Goal: Obtain resource: Download file/media

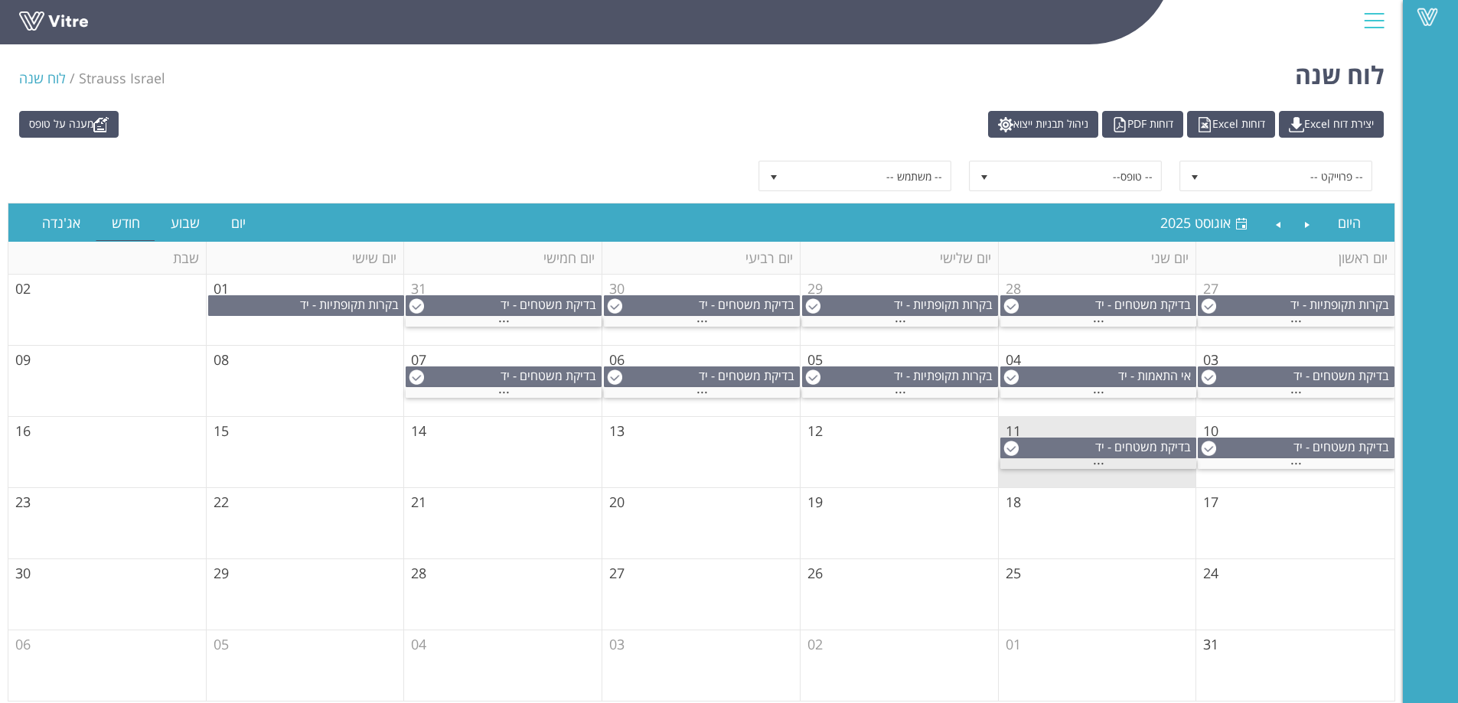
click at [1099, 464] on span "..." at bounding box center [1098, 459] width 11 height 17
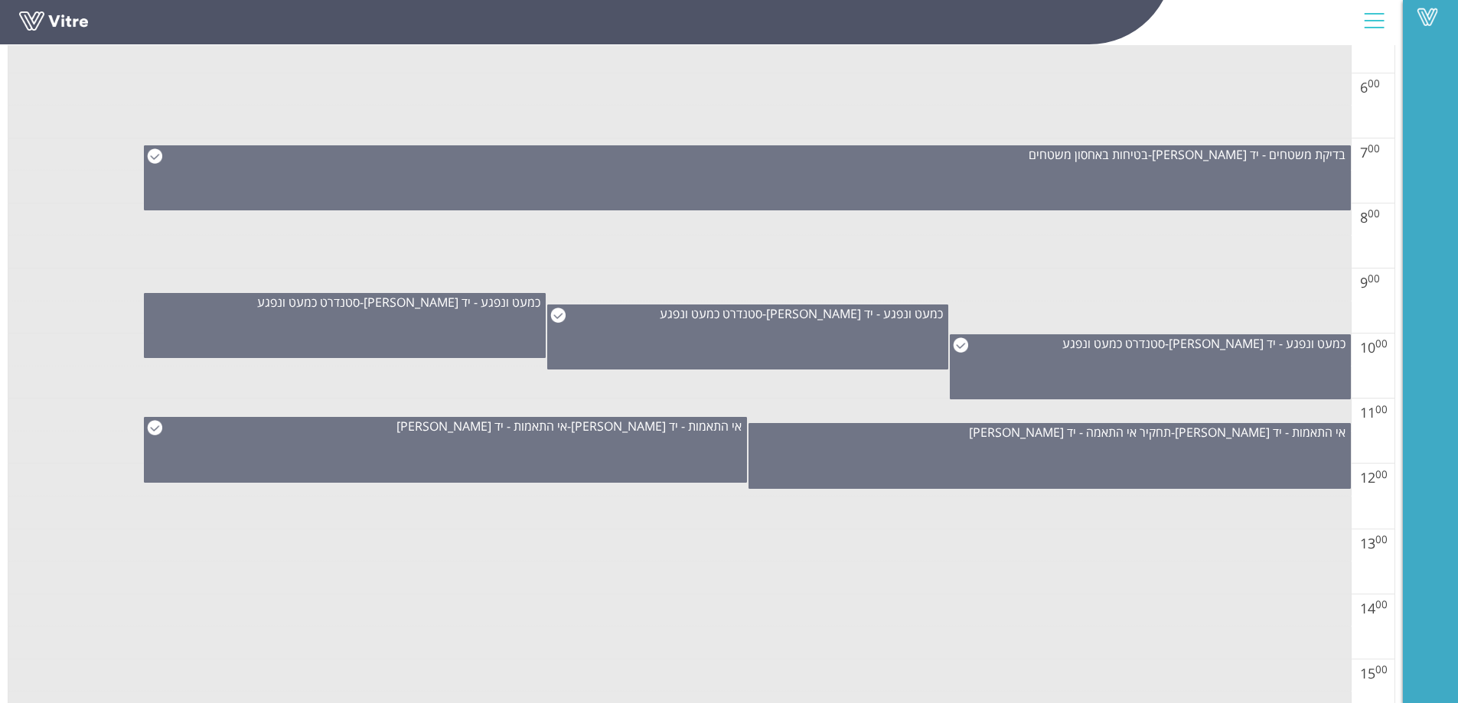
scroll to position [612, 0]
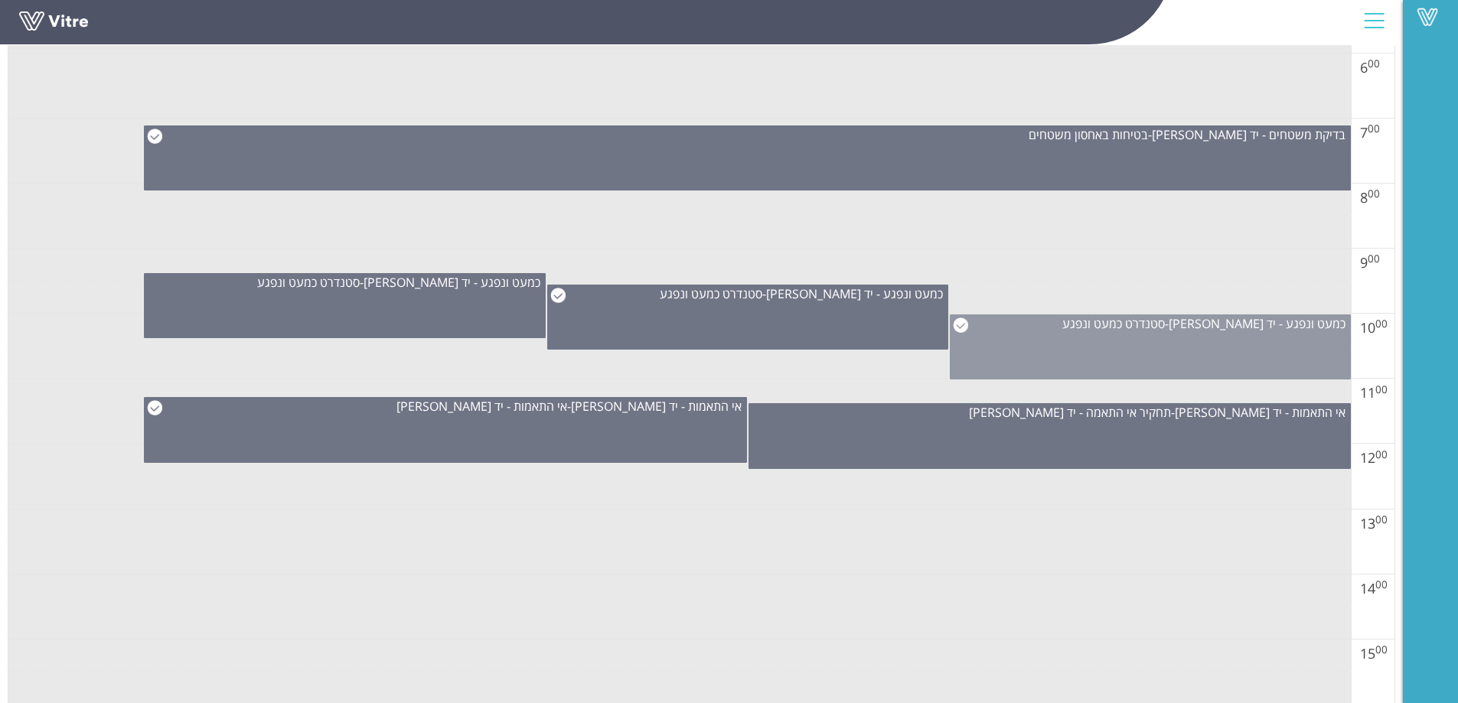
click at [1086, 337] on div "כמעט ונפגע - יד [PERSON_NAME] - סטנדרט כמעט ונפגע" at bounding box center [1150, 347] width 401 height 65
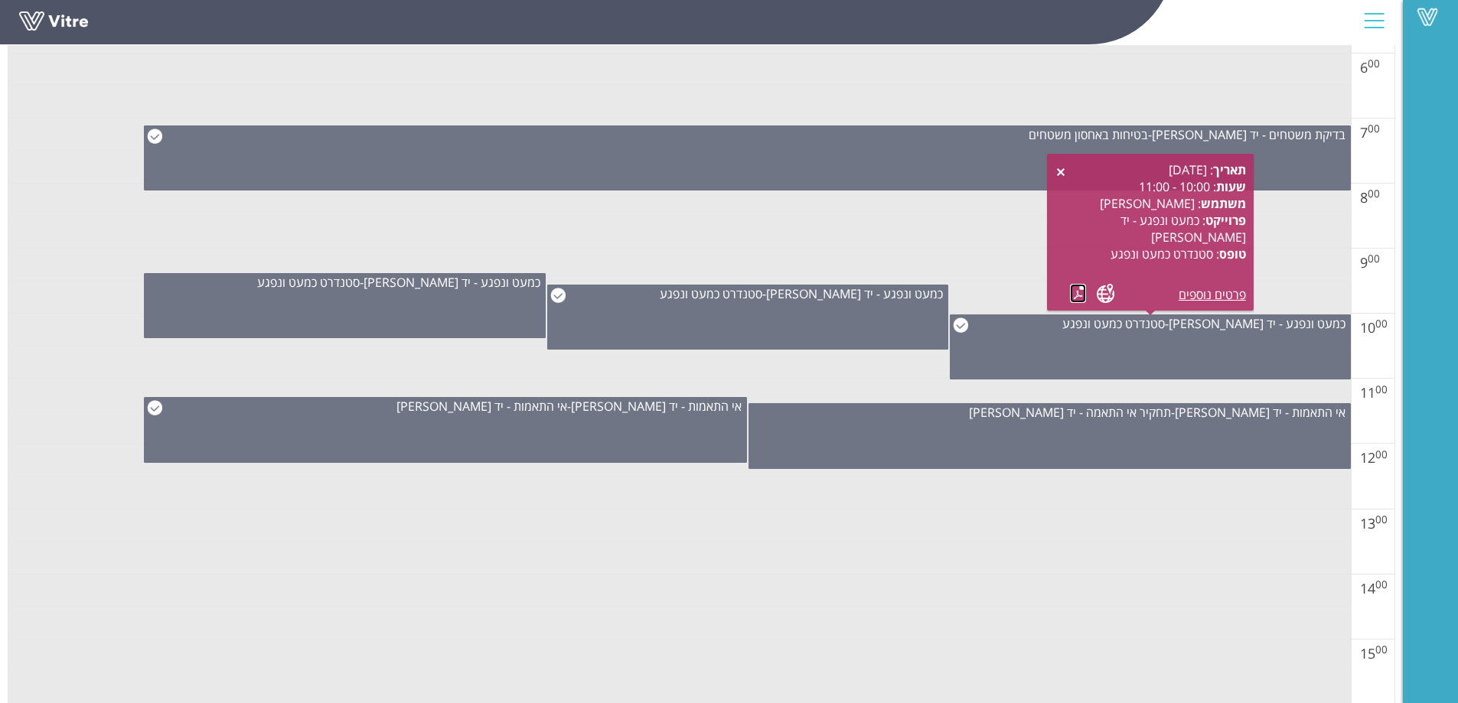
click at [1073, 294] on link at bounding box center [1078, 293] width 16 height 19
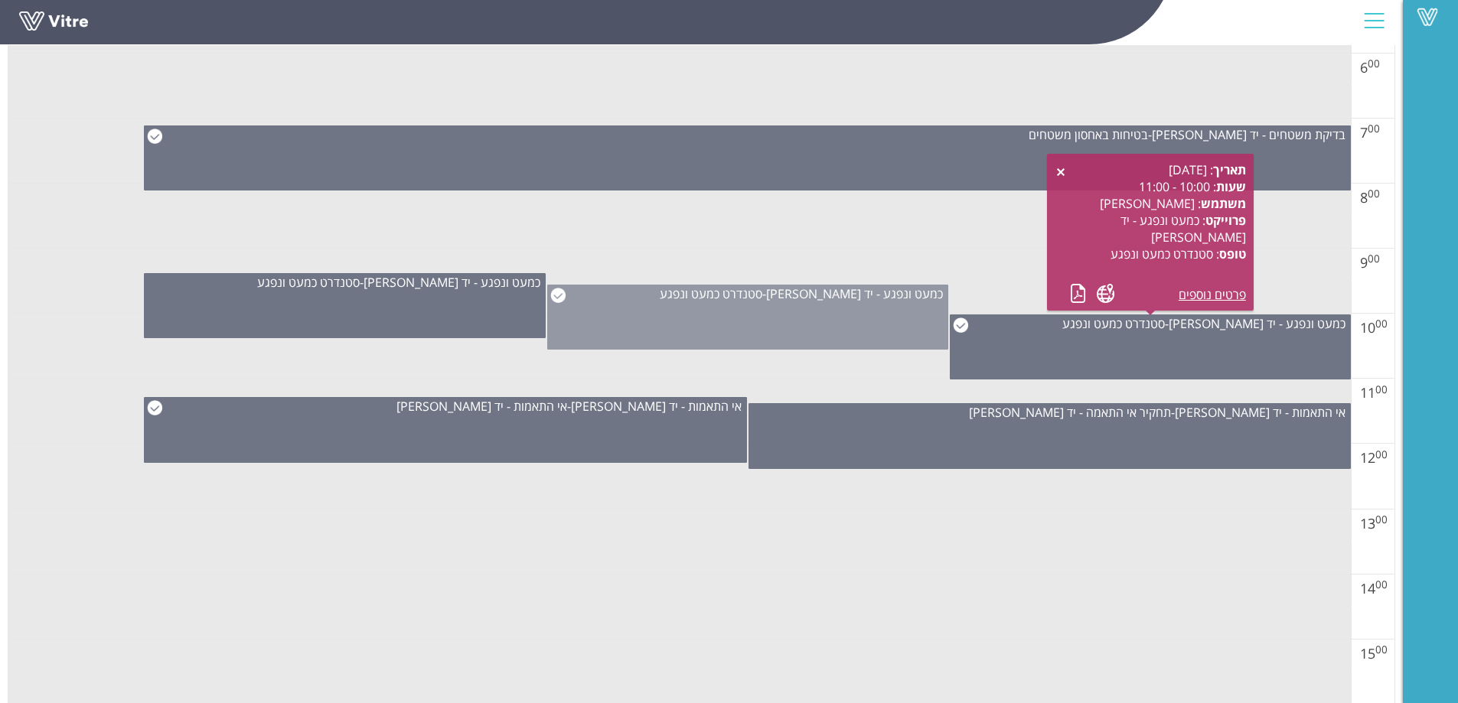
click at [751, 325] on div "כמעט ונפגע - יד [PERSON_NAME] - סטנדרט כמעט ונפגע" at bounding box center [747, 317] width 401 height 65
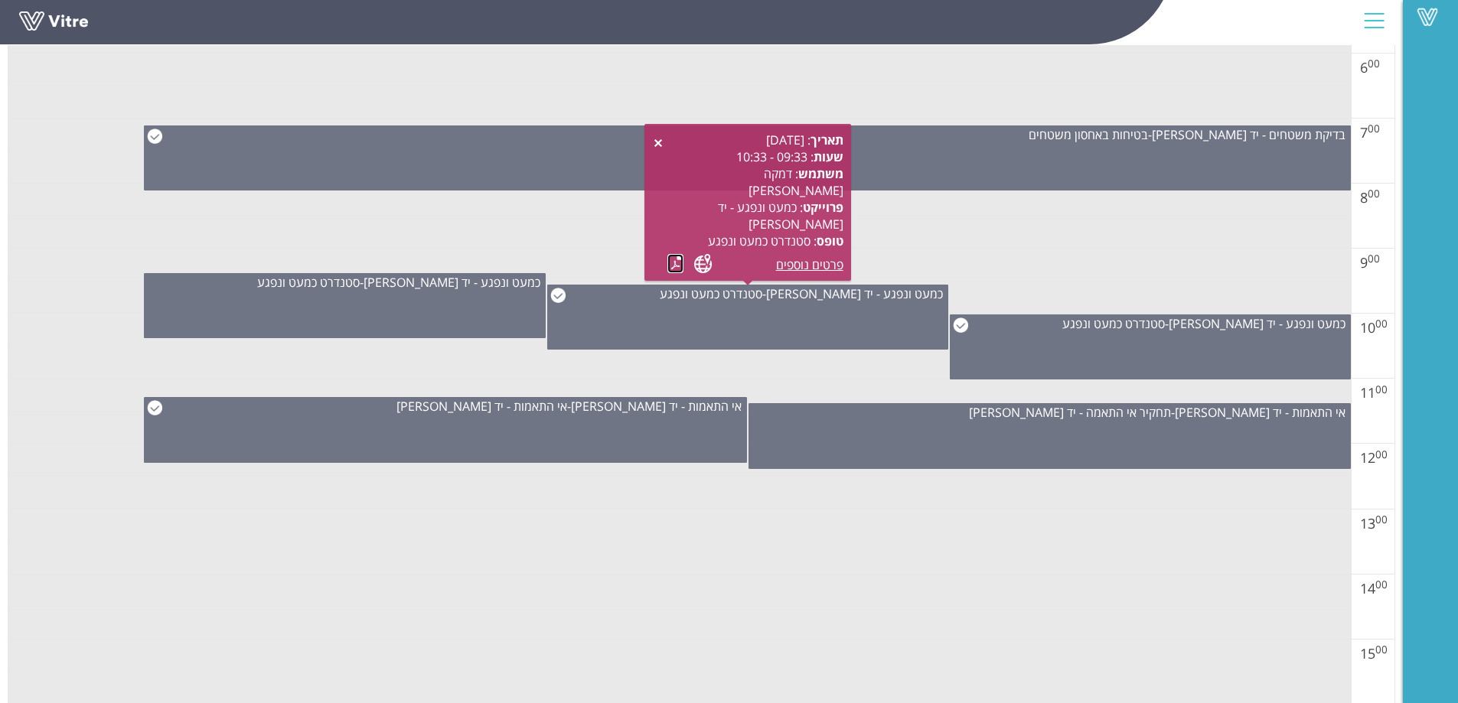
click at [671, 267] on link at bounding box center [675, 263] width 16 height 19
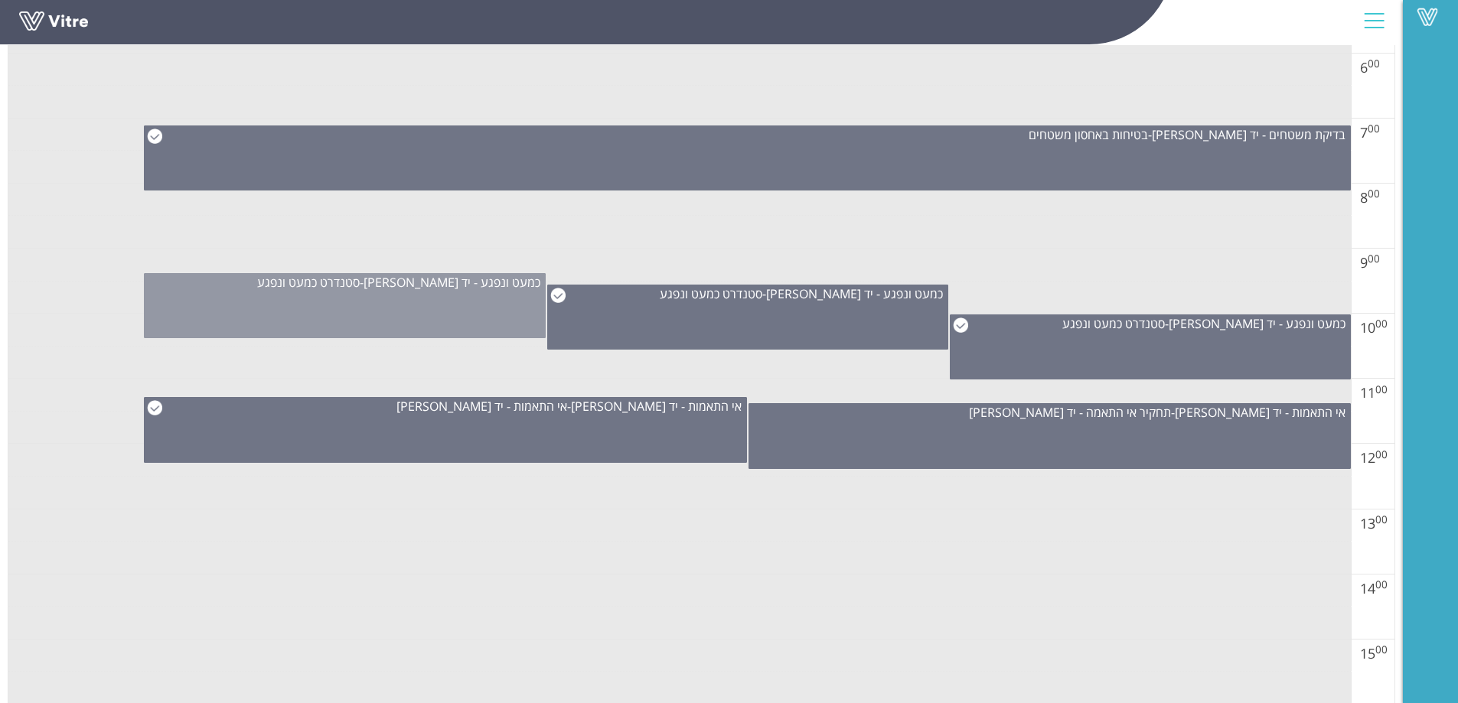
click at [393, 313] on div "כמעט ונפגע - יד [PERSON_NAME] - סטנדרט כמעט ונפגע" at bounding box center [344, 305] width 401 height 65
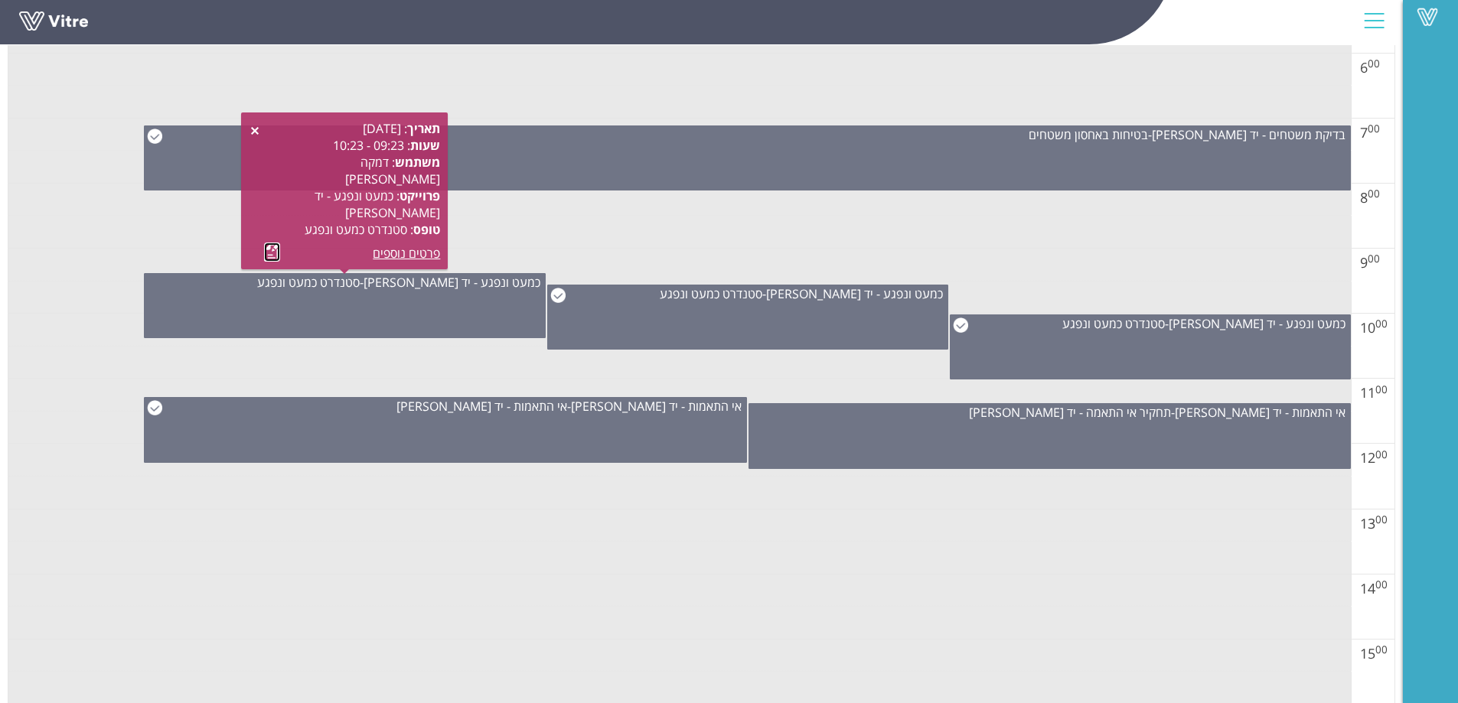
click at [268, 249] on link at bounding box center [272, 252] width 16 height 19
